Goal: Transaction & Acquisition: Purchase product/service

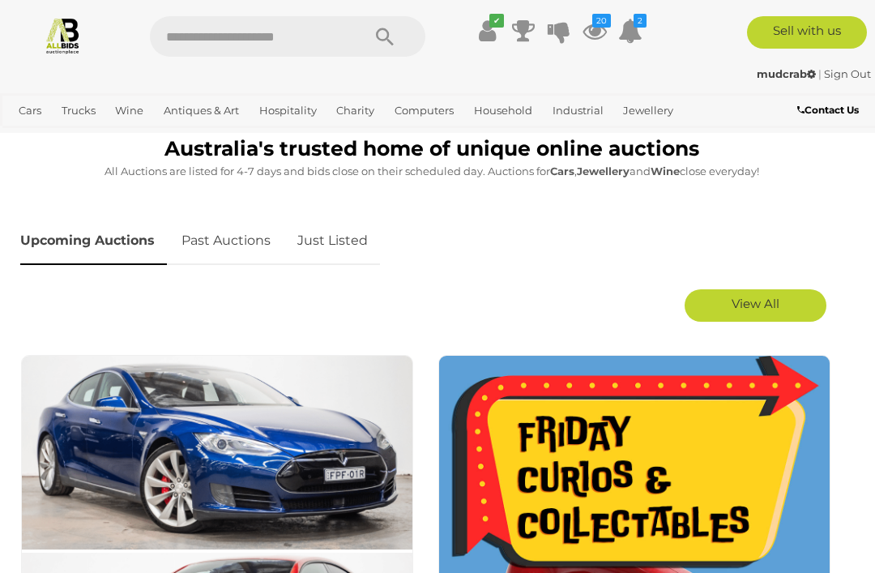
scroll to position [762, 0]
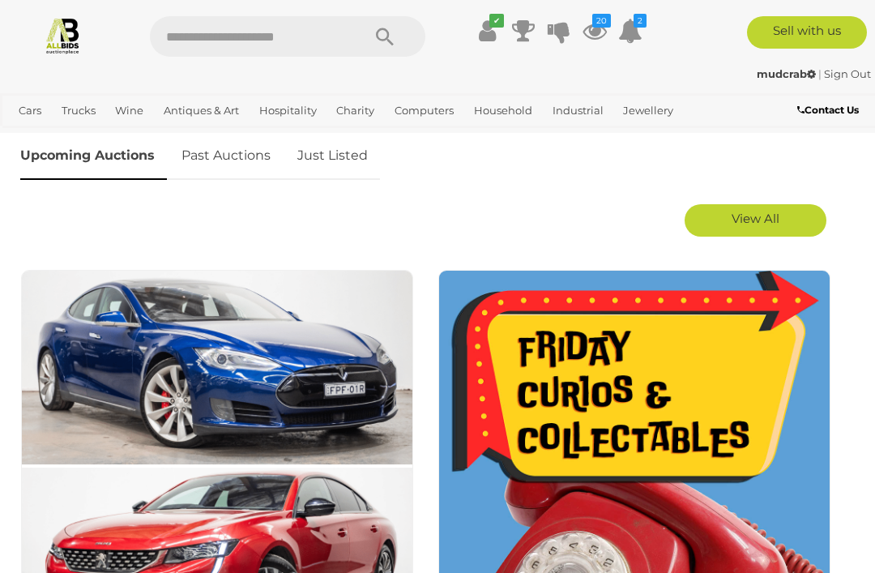
click at [339, 151] on link "Just Listed" at bounding box center [332, 156] width 95 height 48
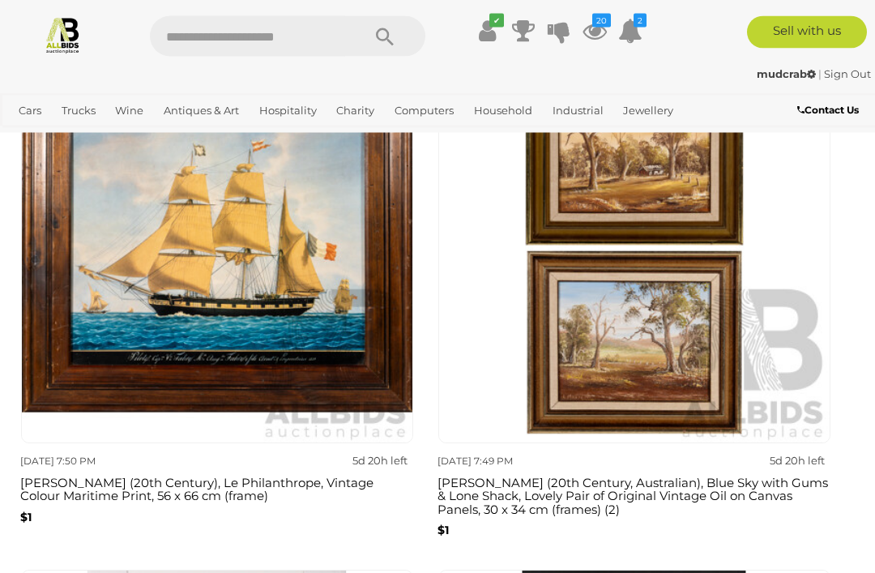
scroll to position [980, 0]
click at [599, 22] on icon "20" at bounding box center [601, 21] width 19 height 14
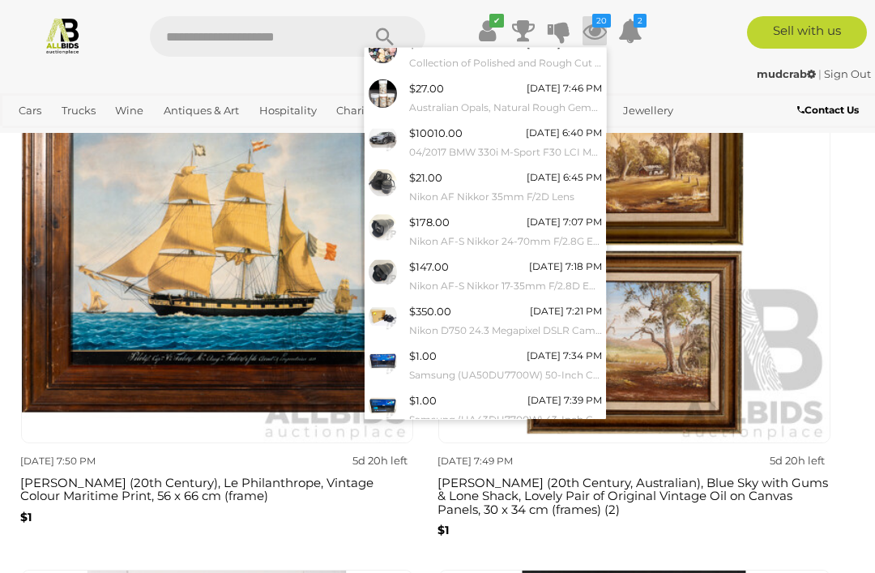
scroll to position [103, 0]
click at [506, 433] on link "View All" at bounding box center [485, 447] width 241 height 28
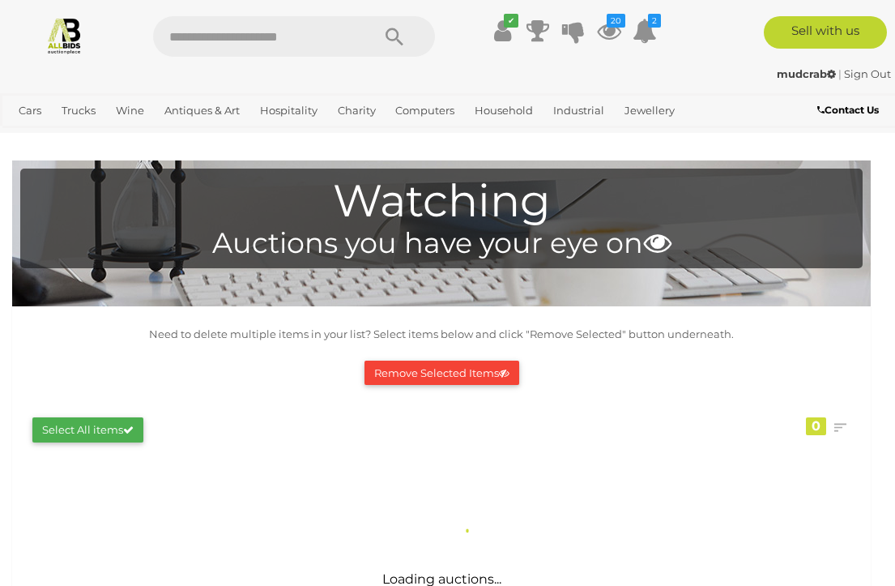
scroll to position [2, 0]
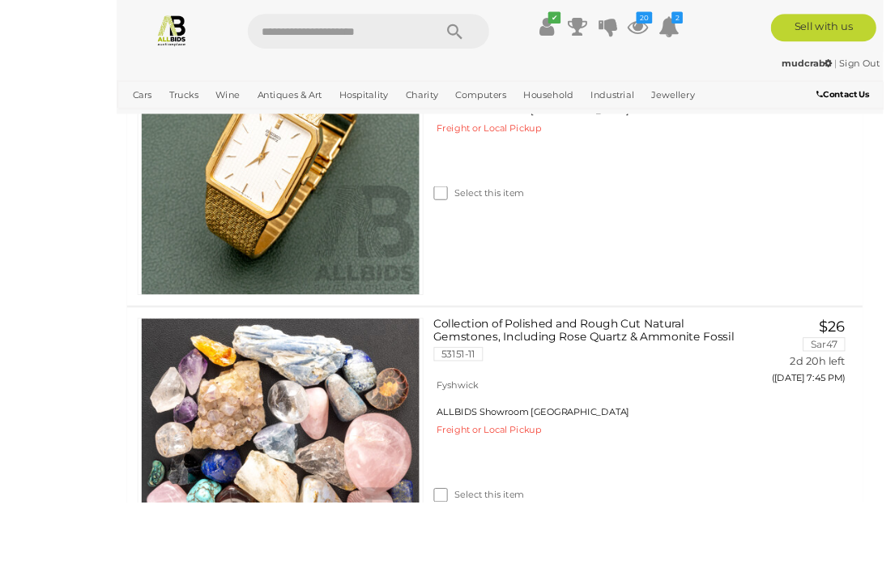
scroll to position [672, 0]
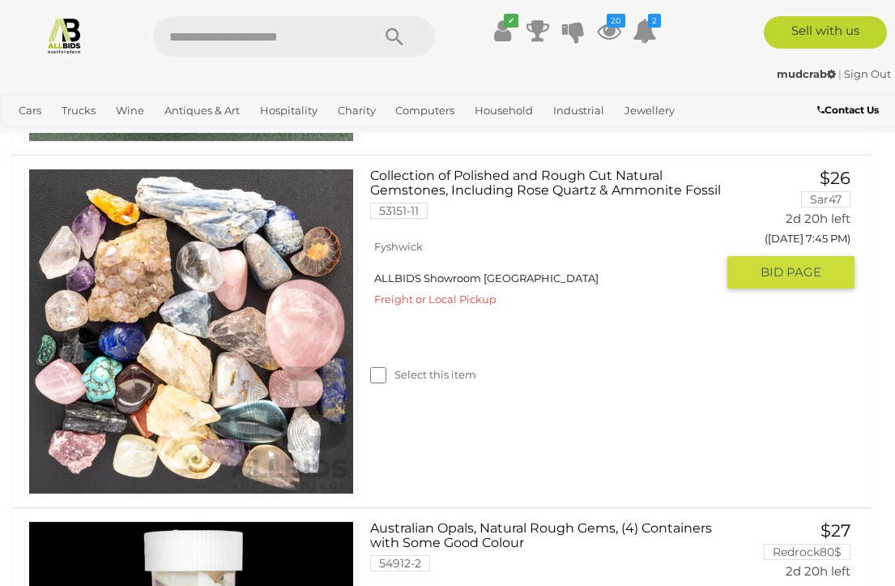
click at [269, 346] on img at bounding box center [191, 331] width 324 height 324
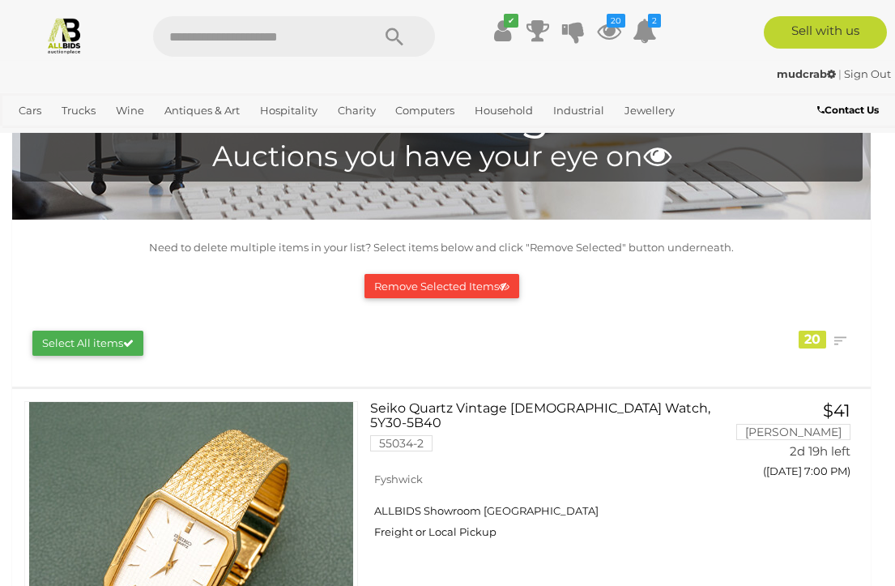
scroll to position [0, 0]
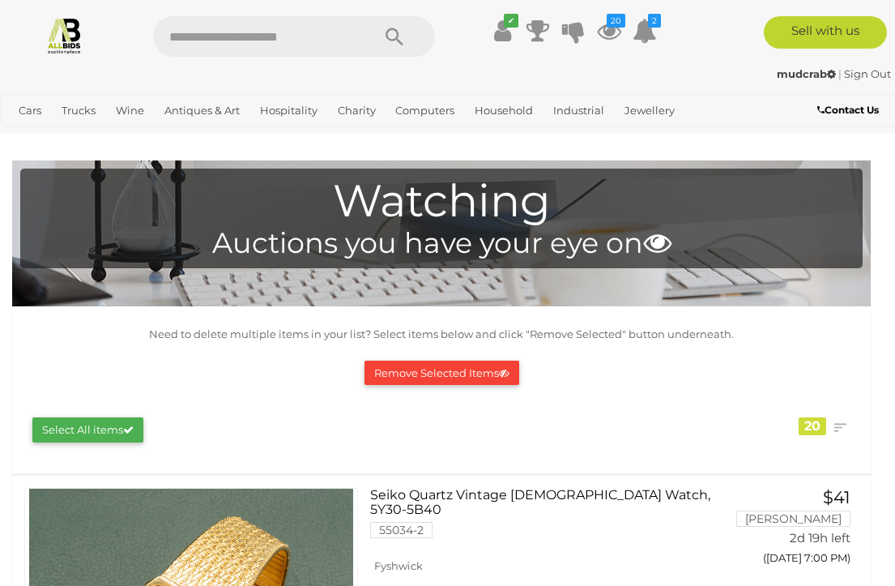
click at [457, 366] on button "Remove Selected Items" at bounding box center [442, 373] width 155 height 25
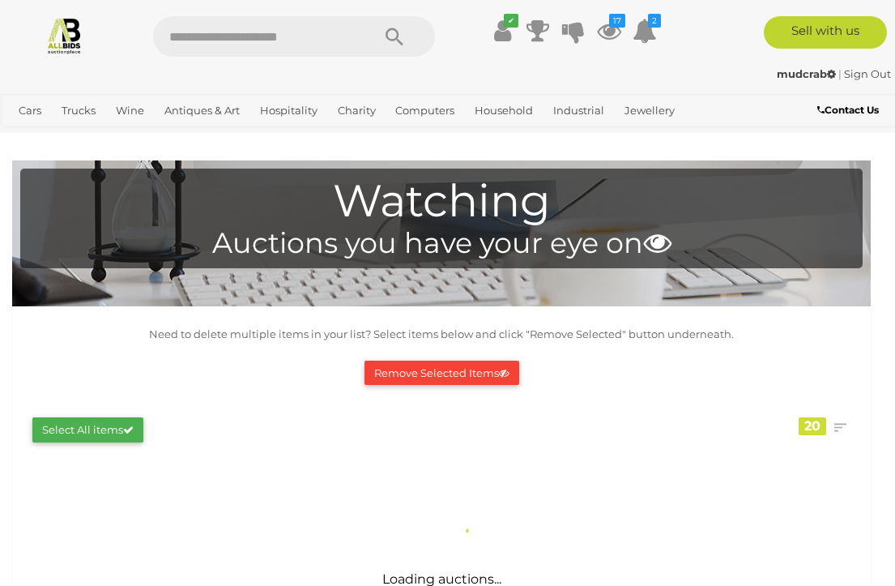
scroll to position [628, 0]
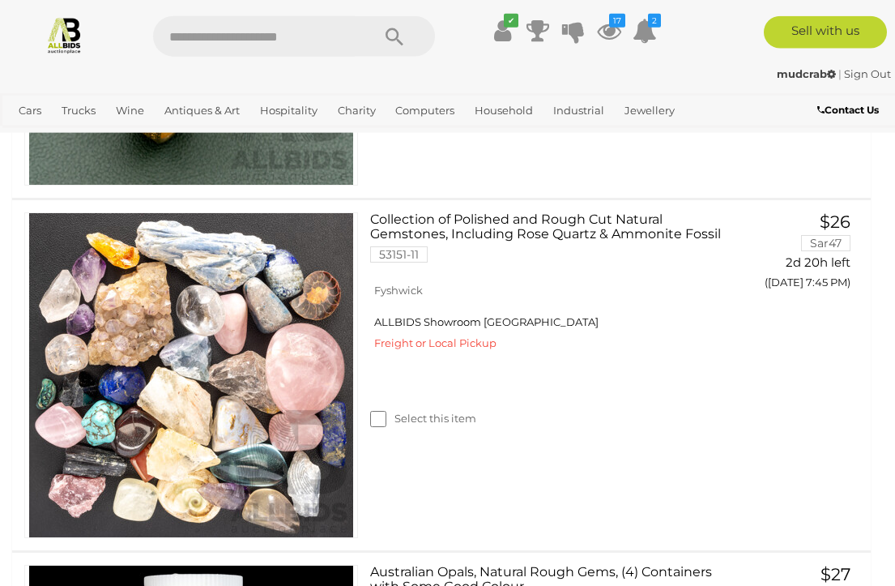
click at [0, 0] on link "Marymead" at bounding box center [0, 0] width 0 height 0
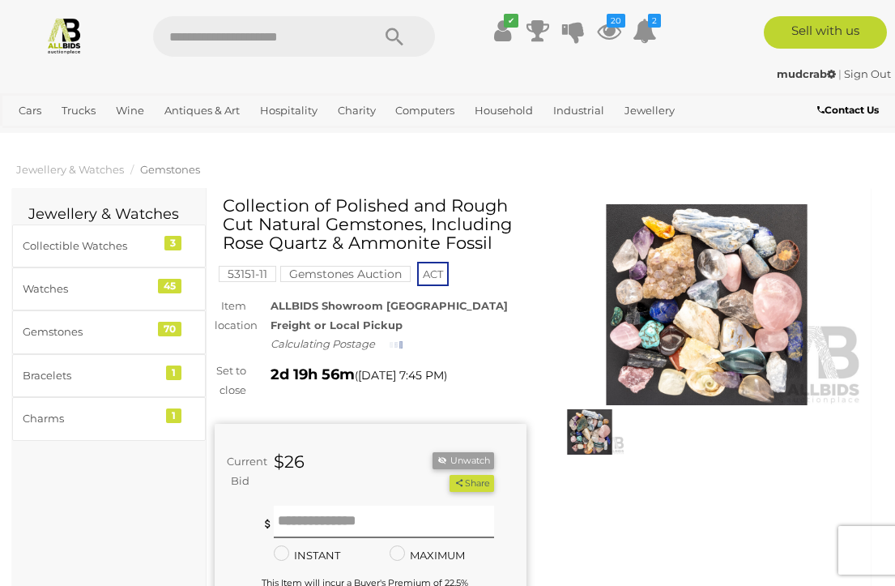
scroll to position [2, 0]
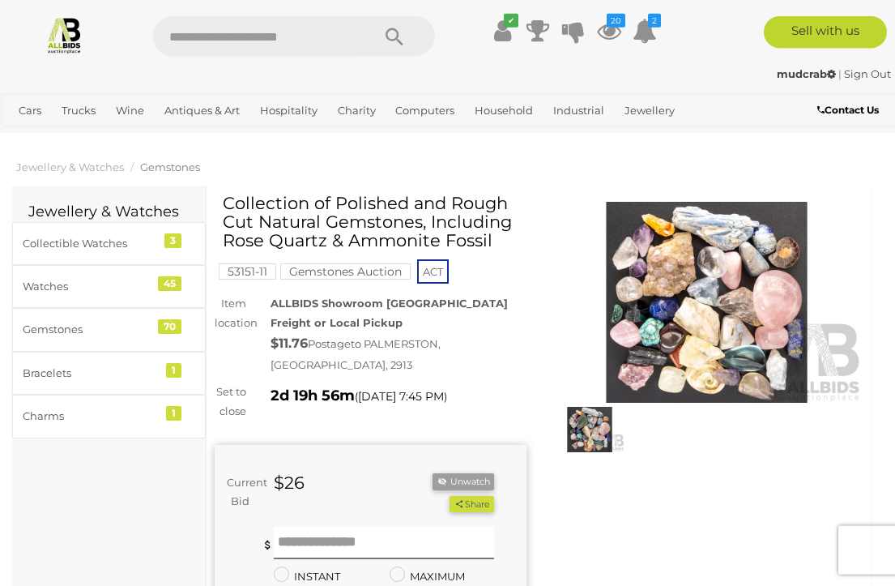
click at [734, 311] on img at bounding box center [707, 302] width 312 height 201
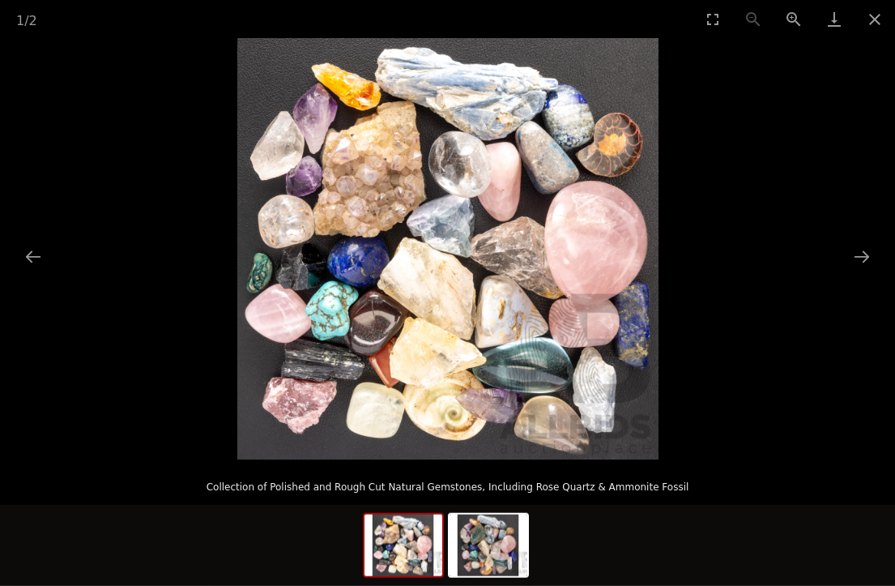
click at [864, 254] on button "Next slide" at bounding box center [862, 257] width 34 height 32
click at [412, 531] on img at bounding box center [404, 545] width 78 height 62
click at [864, 262] on button "Next slide" at bounding box center [862, 257] width 34 height 32
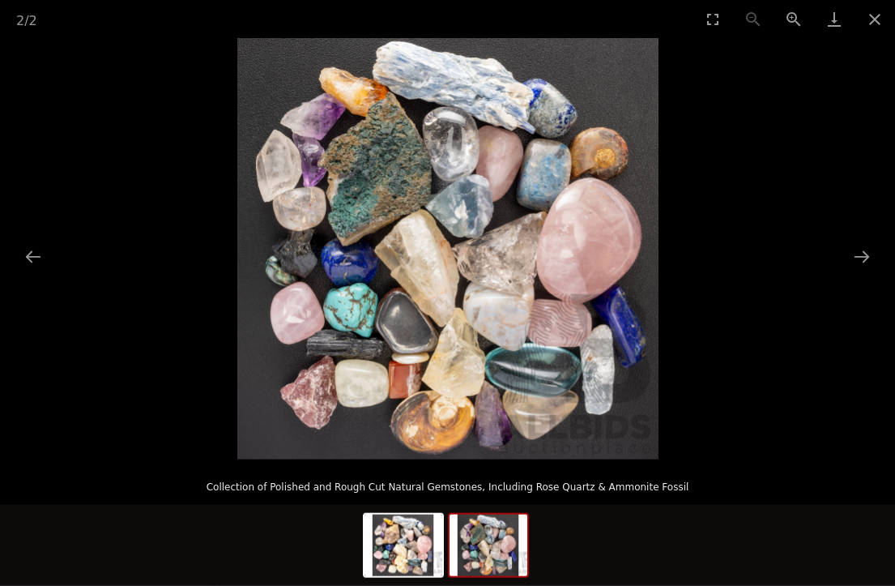
click at [873, 27] on button "Close gallery" at bounding box center [875, 19] width 41 height 38
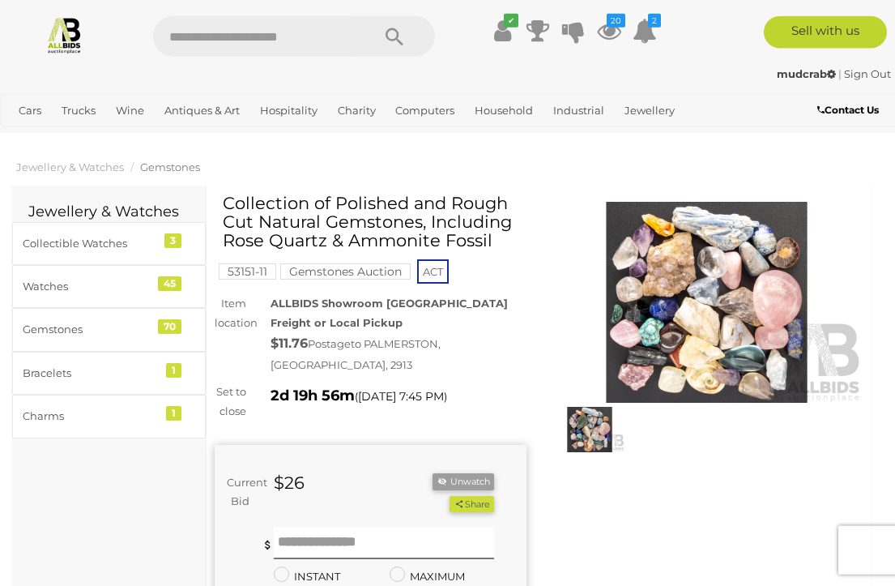
scroll to position [2, 0]
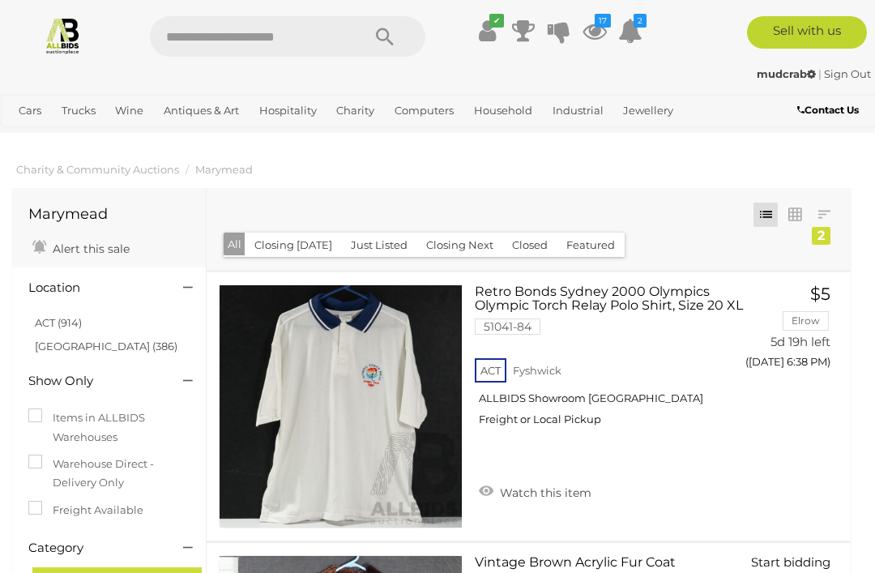
click at [603, 30] on icon at bounding box center [594, 30] width 24 height 29
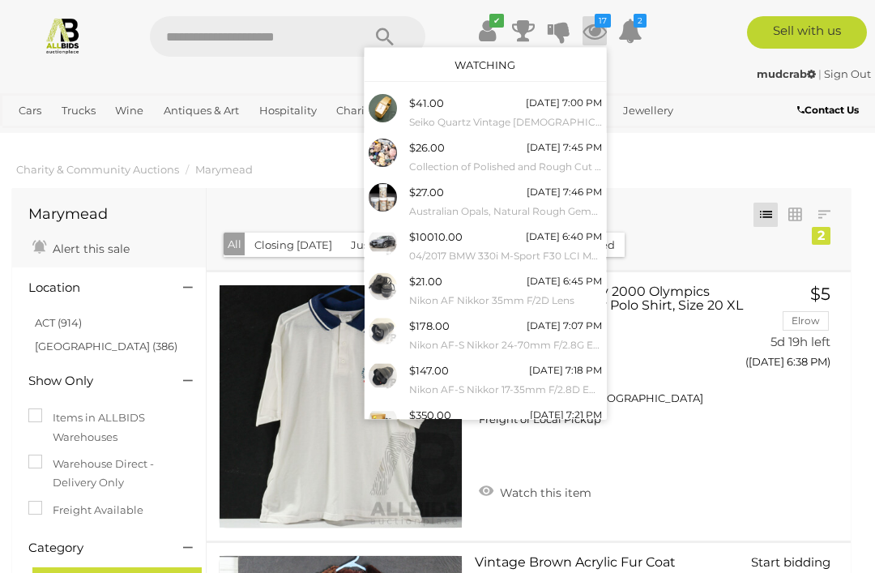
click at [534, 406] on div "[DATE] 7:21 PM" at bounding box center [566, 415] width 72 height 18
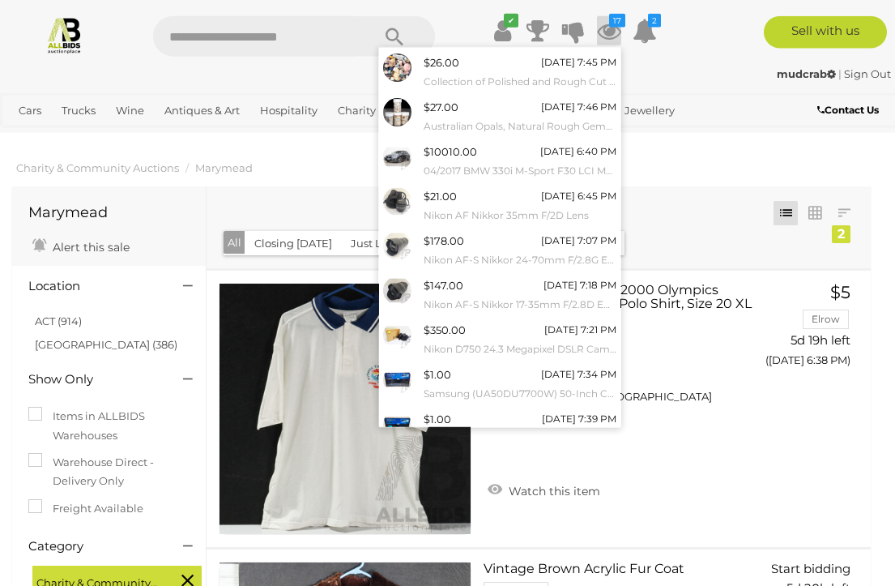
scroll to position [92, 0]
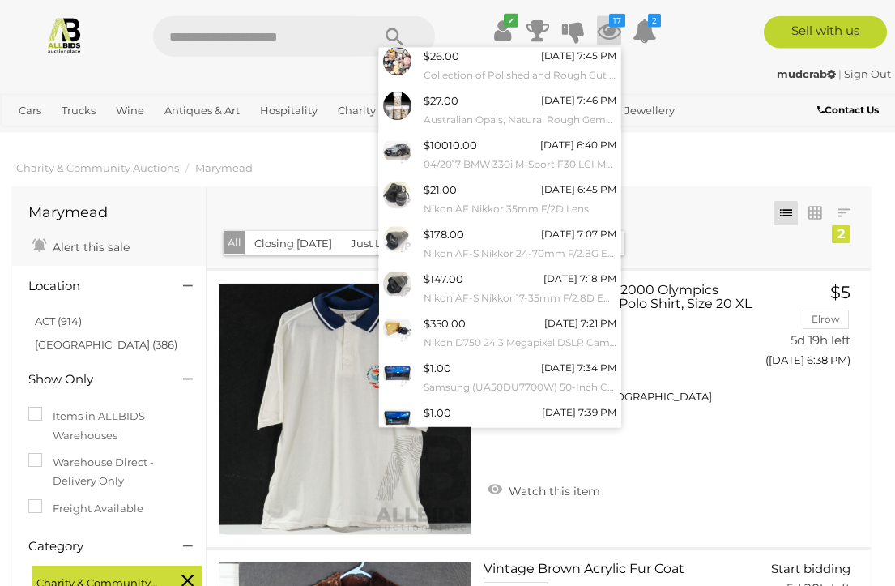
click at [564, 403] on div "[DATE] 7:39 PM" at bounding box center [579, 412] width 75 height 18
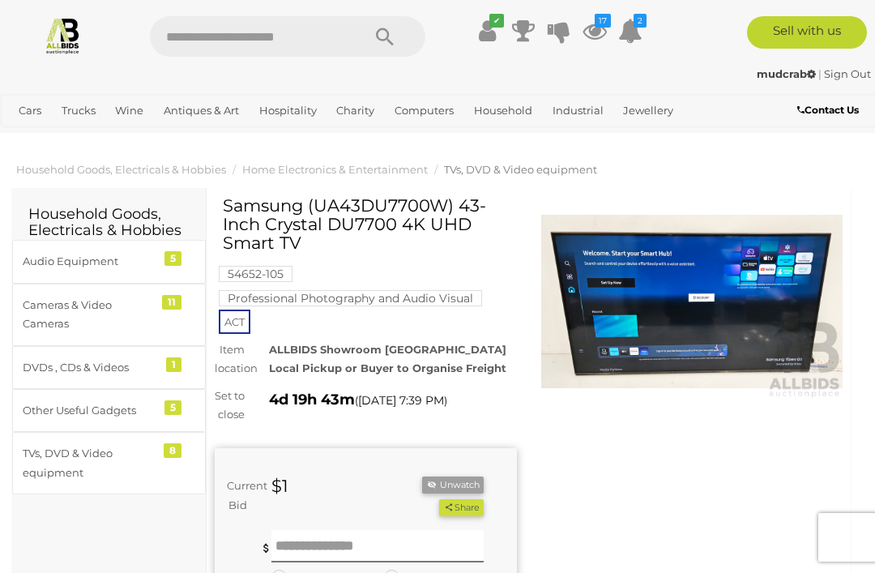
click at [599, 28] on icon at bounding box center [594, 30] width 24 height 29
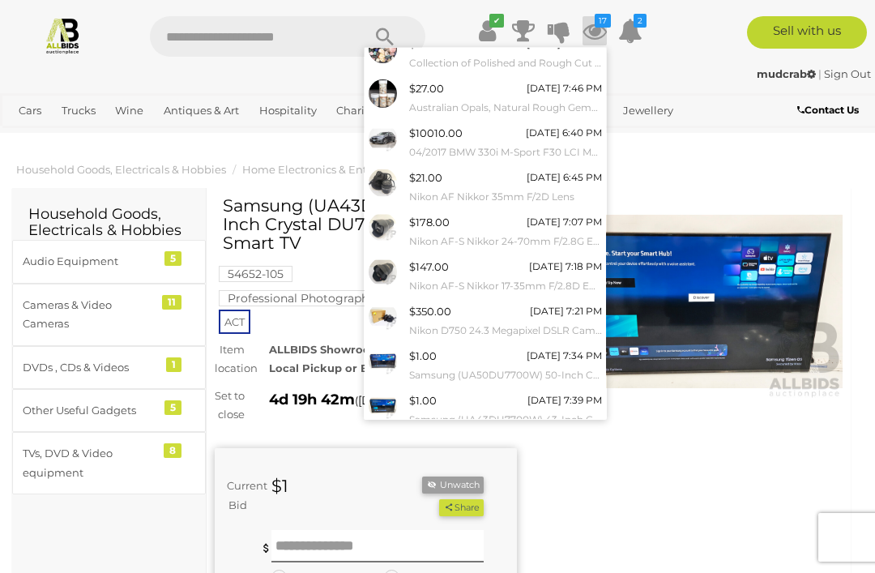
scroll to position [103, 0]
click at [417, 354] on span "$1.00" at bounding box center [423, 356] width 28 height 13
